Goal: Task Accomplishment & Management: Manage account settings

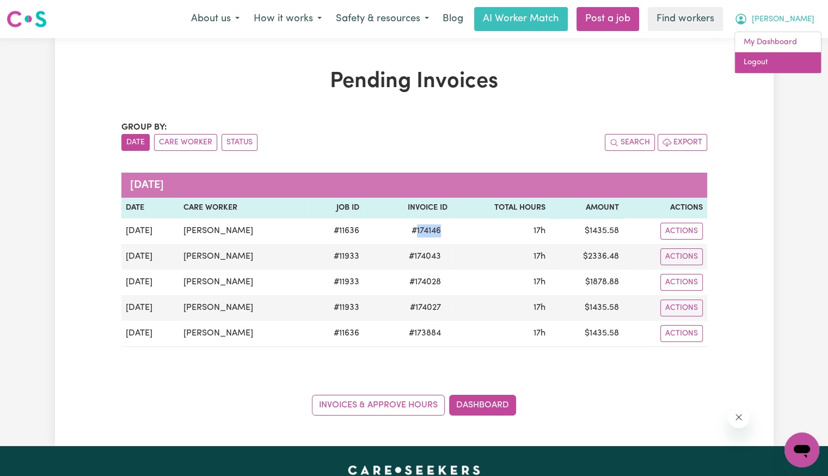
click at [788, 63] on link "Logout" at bounding box center [778, 62] width 86 height 21
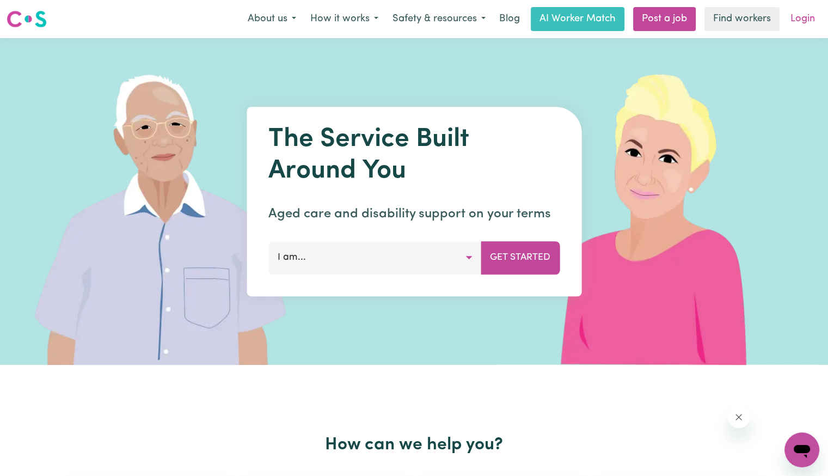
click at [806, 18] on link "Login" at bounding box center [803, 19] width 38 height 24
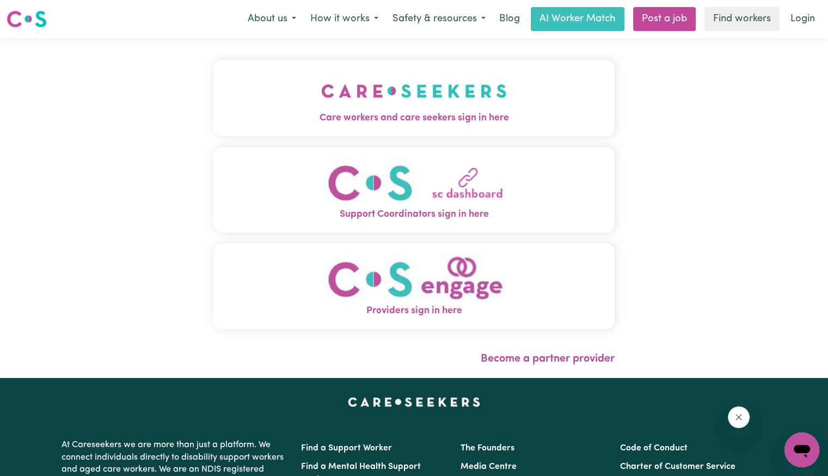
click at [357, 125] on span "Care workers and care seekers sign in here" at bounding box center [413, 118] width 401 height 14
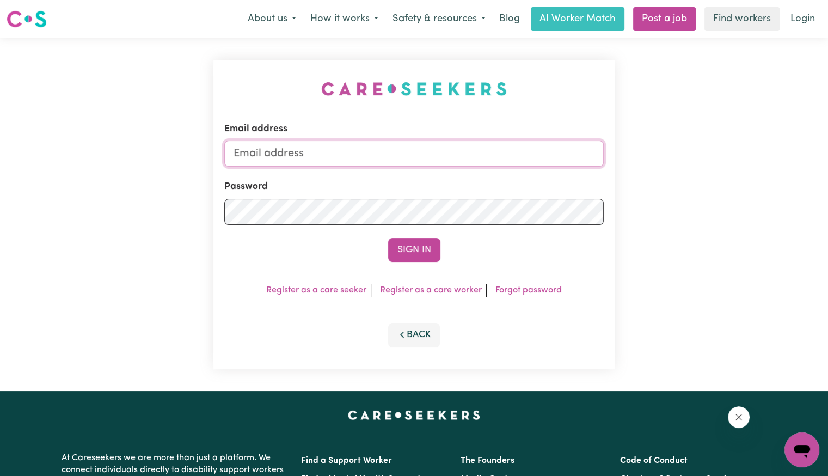
click at [352, 150] on input "Email address" at bounding box center [413, 153] width 379 height 26
type input "[PERSON_NAME][EMAIL_ADDRESS][DOMAIN_NAME]"
click at [388, 238] on button "Sign In" at bounding box center [414, 250] width 52 height 24
